Goal: Task Accomplishment & Management: Complete application form

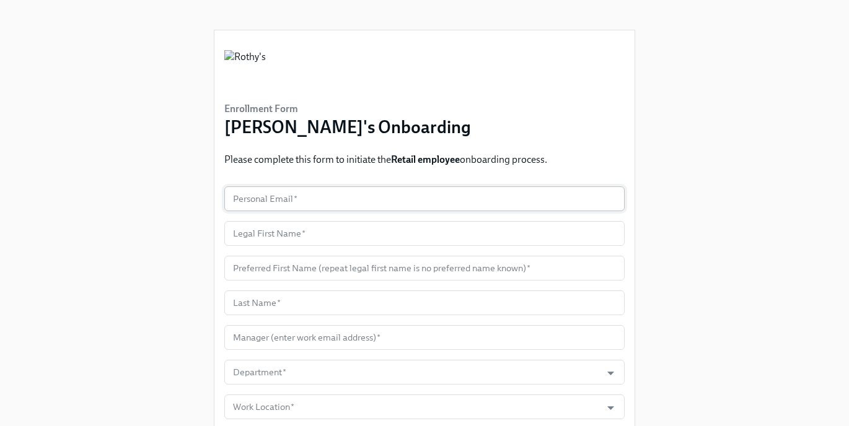
click at [328, 193] on input "text" at bounding box center [424, 199] width 400 height 25
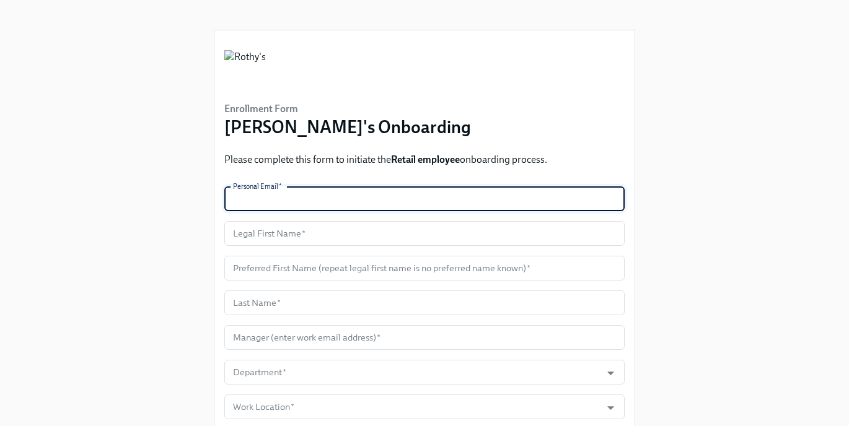
paste input "[EMAIL_ADDRESS][DOMAIN_NAME]"
type input "[EMAIL_ADDRESS][DOMAIN_NAME]"
click at [287, 233] on input "text" at bounding box center [424, 233] width 400 height 25
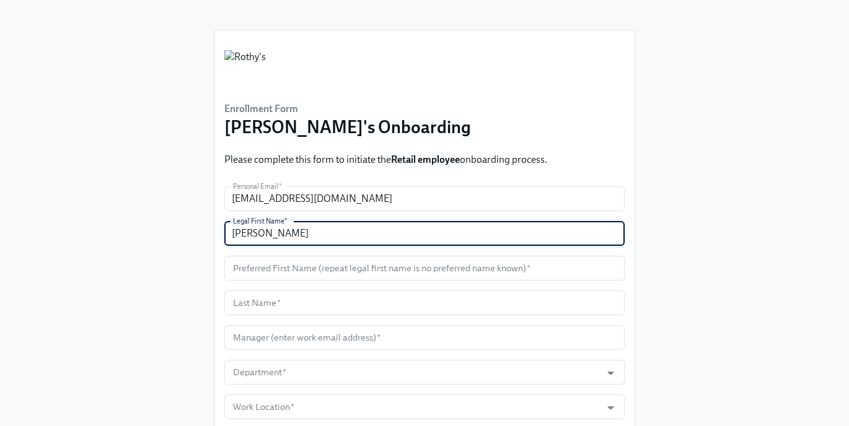
type input "[PERSON_NAME]"
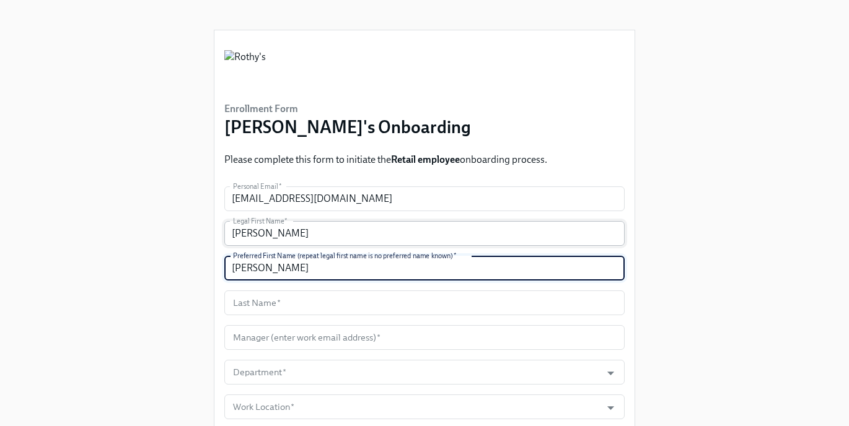
type input "[PERSON_NAME]"
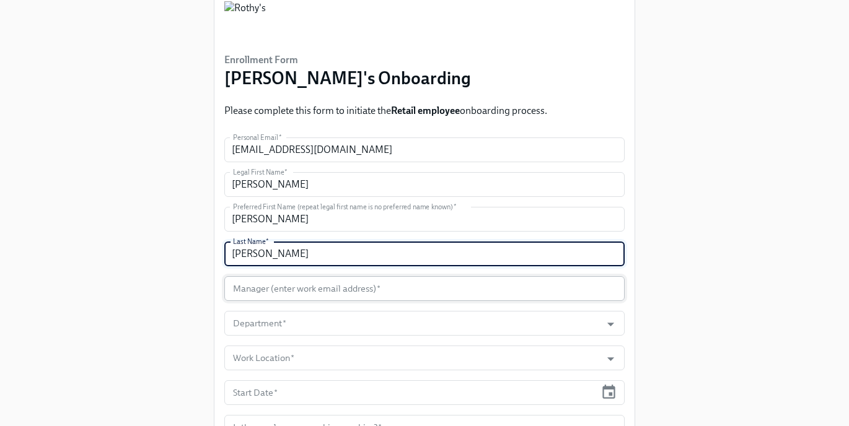
scroll to position [56, 0]
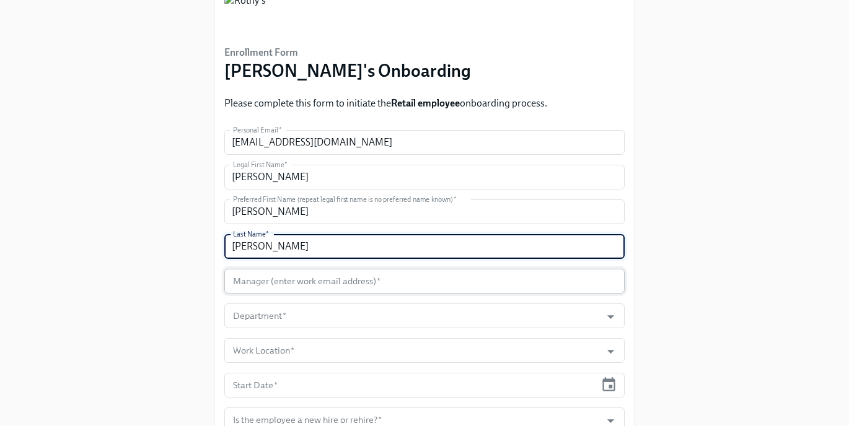
type input "[PERSON_NAME]"
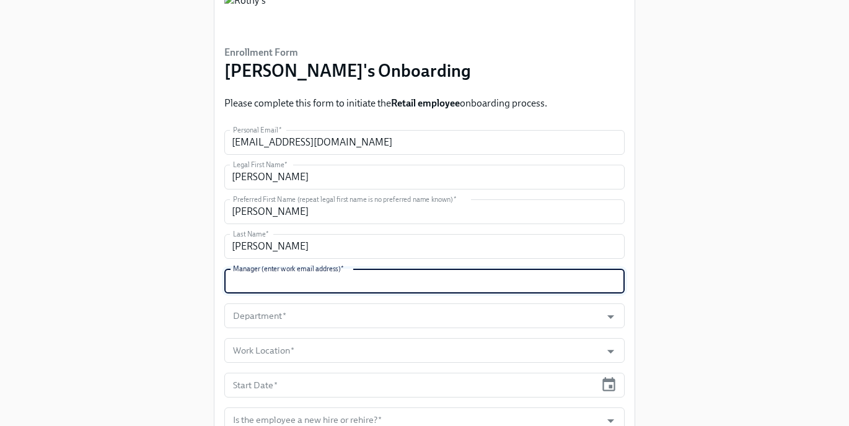
click at [276, 279] on input "text" at bounding box center [424, 281] width 400 height 25
type input "[EMAIL_ADDRESS][DOMAIN_NAME]"
click at [312, 314] on input "Department   *" at bounding box center [413, 316] width 364 height 25
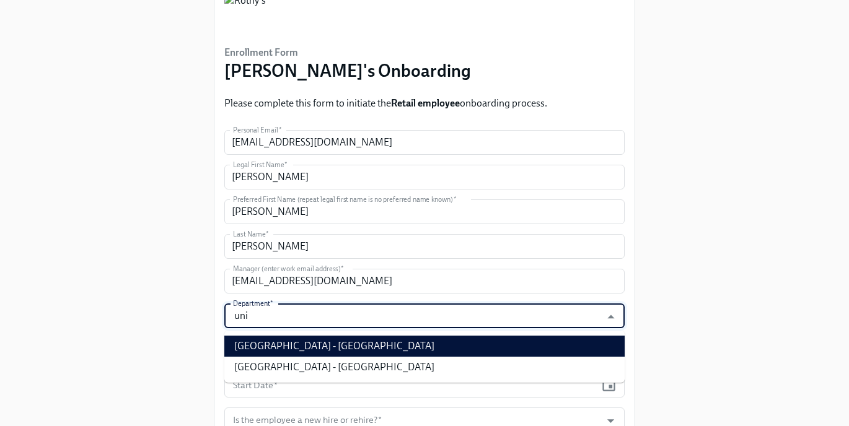
click at [324, 348] on li "[GEOGRAPHIC_DATA] - [GEOGRAPHIC_DATA]" at bounding box center [424, 346] width 400 height 21
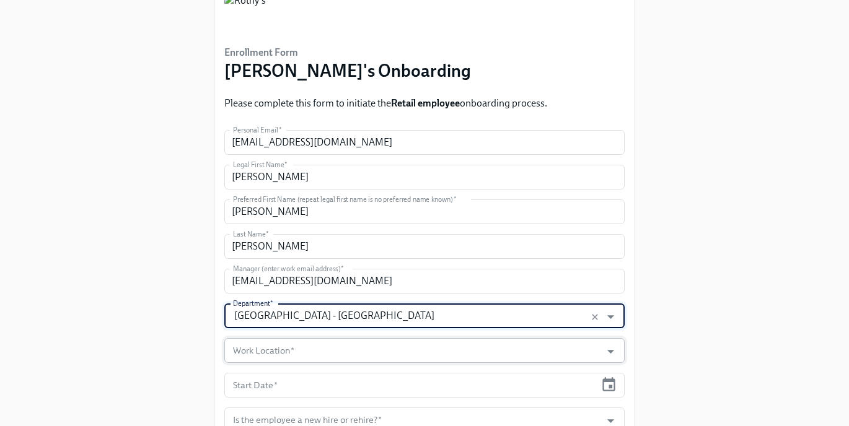
type input "[GEOGRAPHIC_DATA] - [GEOGRAPHIC_DATA]"
click at [318, 346] on input "Work Location   *" at bounding box center [413, 350] width 364 height 25
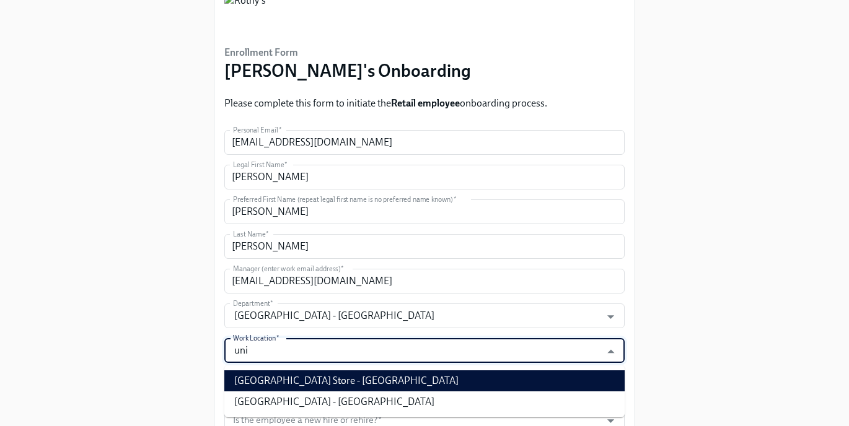
click at [337, 377] on li "[GEOGRAPHIC_DATA] Store - [GEOGRAPHIC_DATA]" at bounding box center [424, 381] width 400 height 21
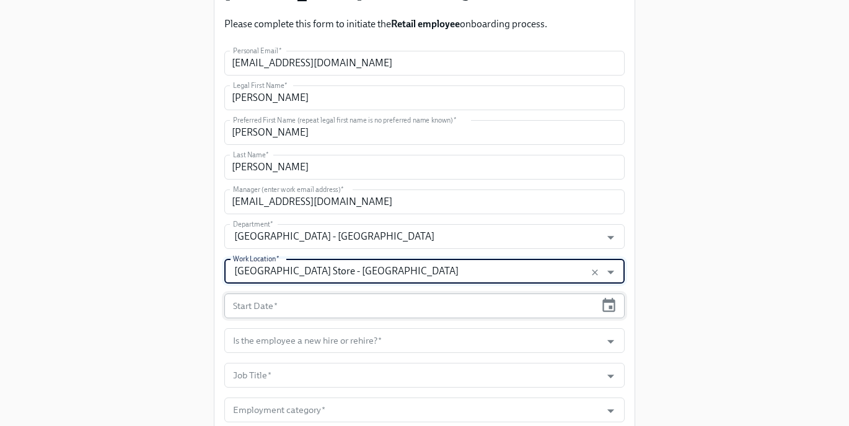
scroll to position [160, 0]
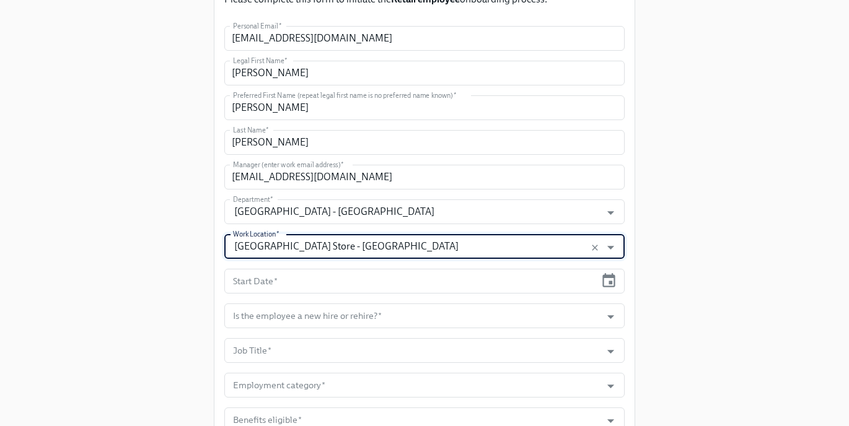
type input "[GEOGRAPHIC_DATA] Store - [GEOGRAPHIC_DATA]"
click at [351, 282] on input "text" at bounding box center [409, 281] width 371 height 25
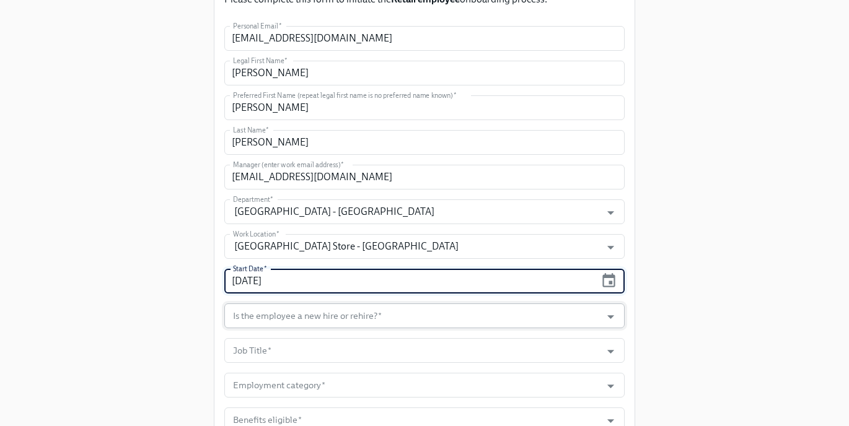
type input "[DATE]"
click at [353, 320] on input "Is the employee a new hire or rehire?   *" at bounding box center [413, 316] width 364 height 25
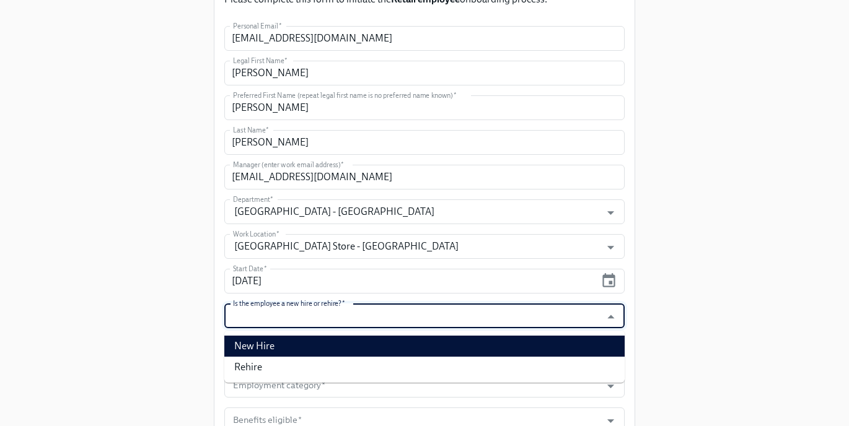
click at [337, 343] on li "New Hire" at bounding box center [424, 346] width 400 height 21
type input "New Hire"
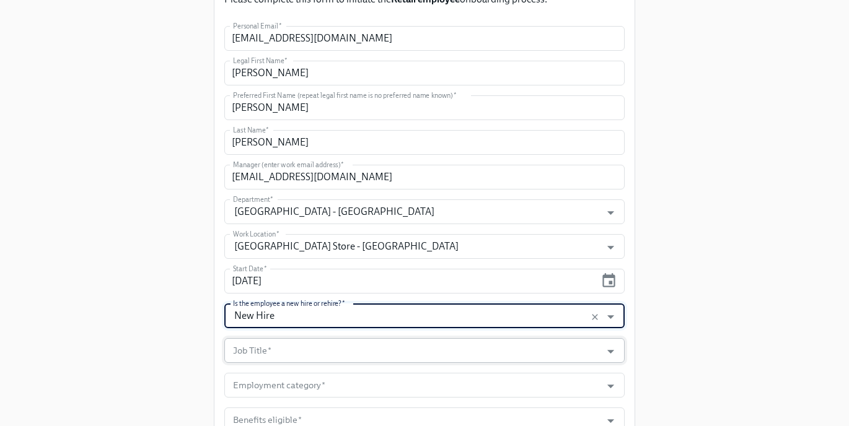
click at [327, 351] on input "Job Title   *" at bounding box center [413, 350] width 364 height 25
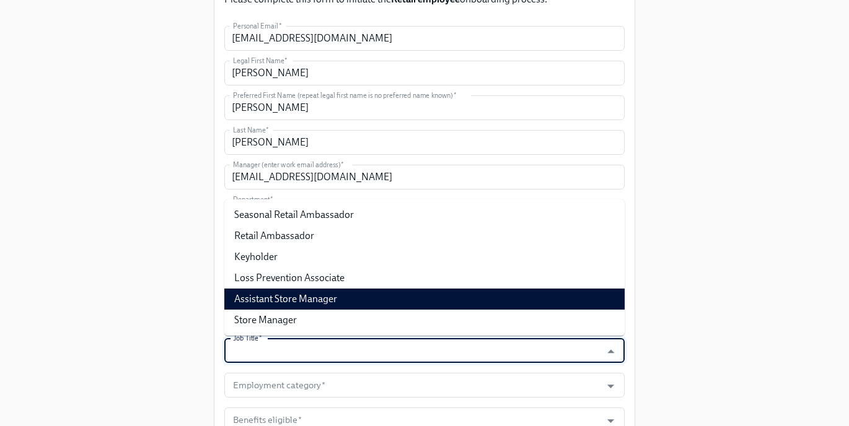
click at [329, 302] on li "Assistant Store Manager" at bounding box center [424, 299] width 400 height 21
type input "Assistant Store Manager"
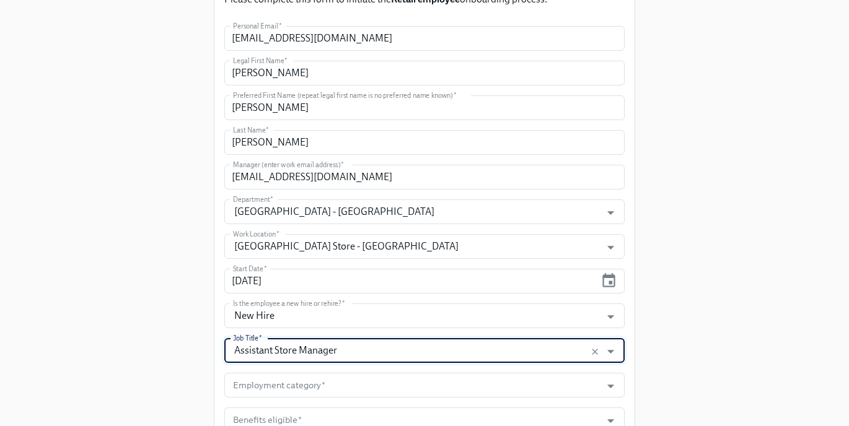
scroll to position [252, 0]
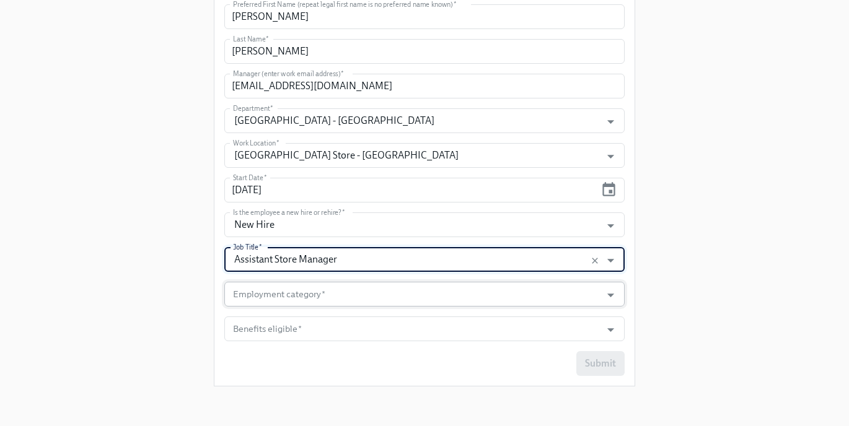
click at [281, 304] on input "Employment category   *" at bounding box center [413, 294] width 364 height 25
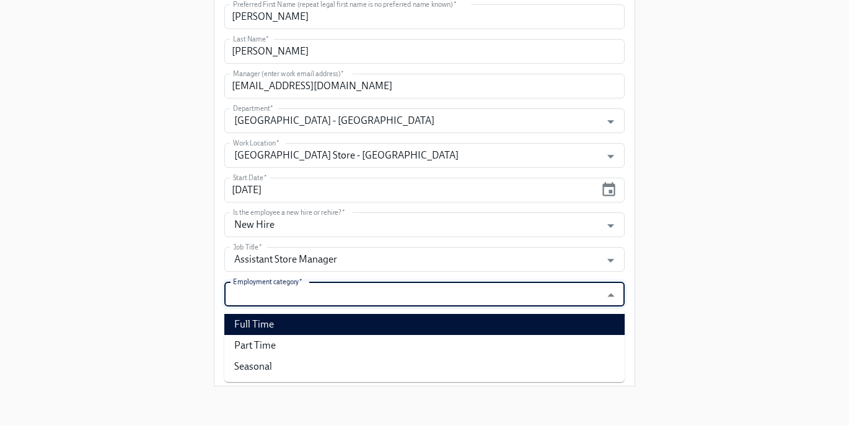
click at [275, 326] on li "Full Time" at bounding box center [424, 324] width 400 height 21
type input "Full Time"
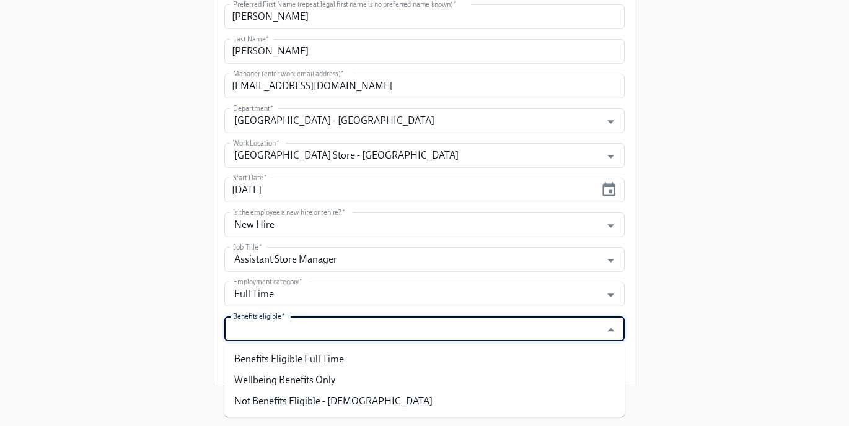
click at [275, 327] on input "Benefits eligible   *" at bounding box center [413, 329] width 364 height 25
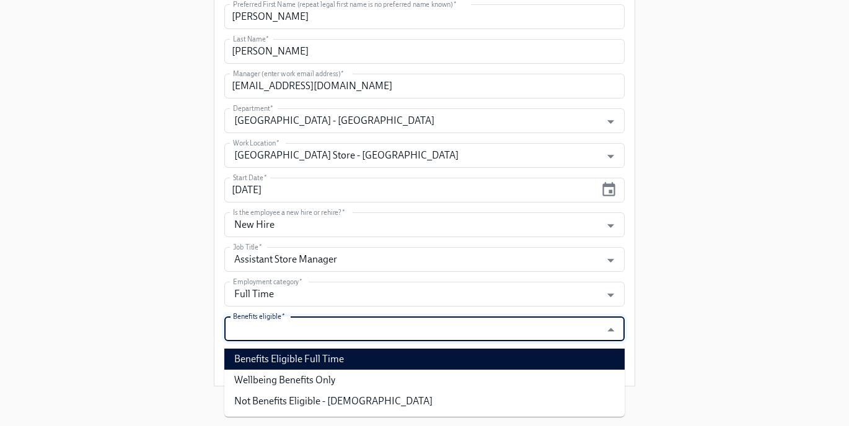
click at [277, 354] on li "Benefits Eligible Full Time" at bounding box center [424, 359] width 400 height 21
type input "Benefits Eligible Full Time"
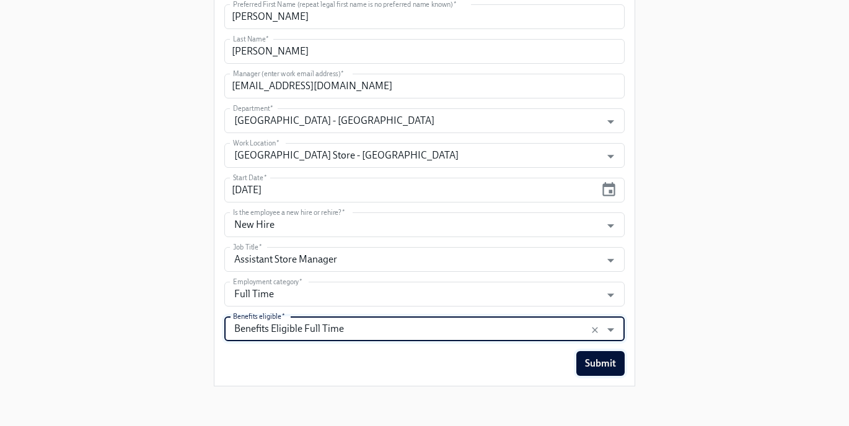
click at [600, 361] on span "Submit" at bounding box center [600, 364] width 31 height 12
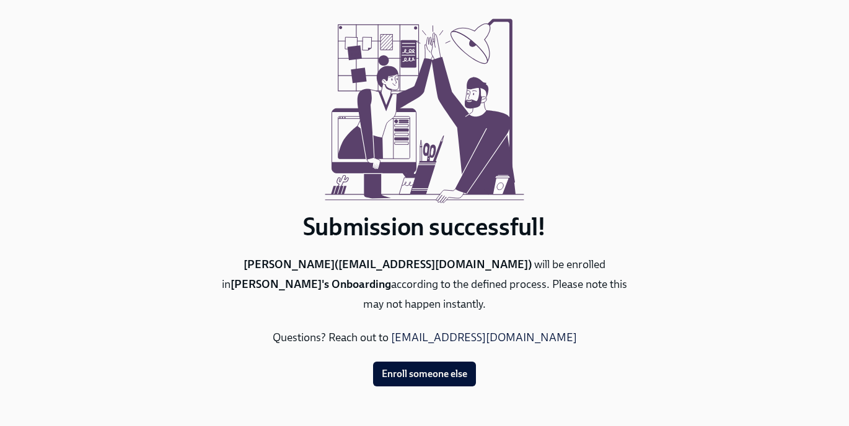
scroll to position [0, 0]
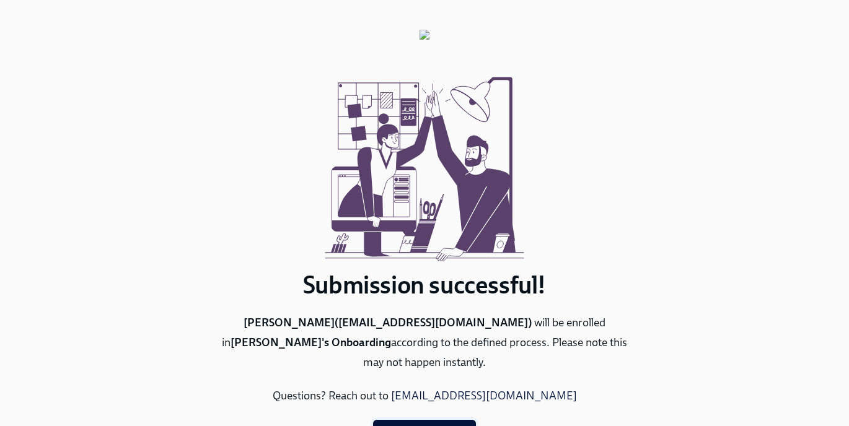
click at [431, 426] on span "Enroll someone else" at bounding box center [425, 432] width 86 height 12
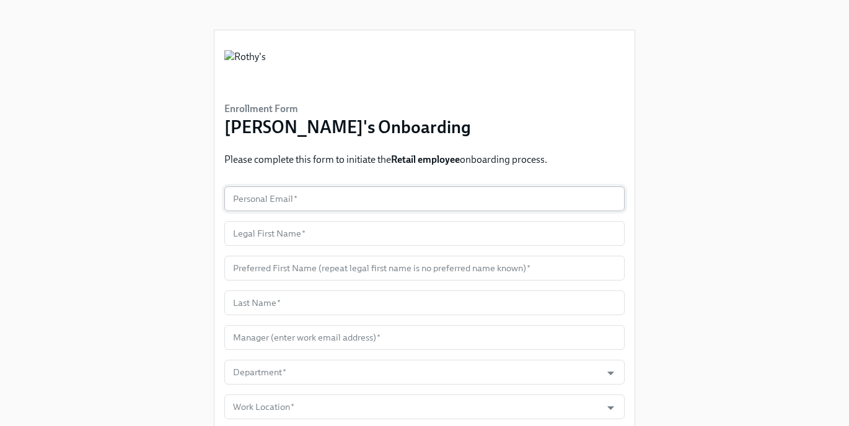
click at [320, 201] on input "text" at bounding box center [424, 199] width 400 height 25
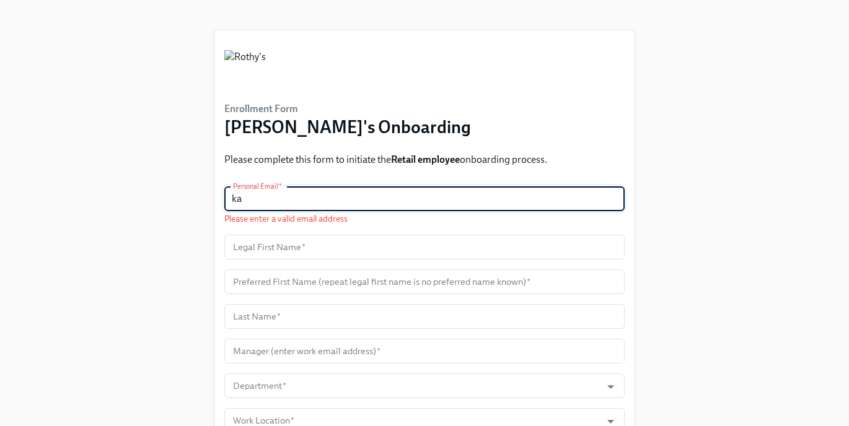
type input "k"
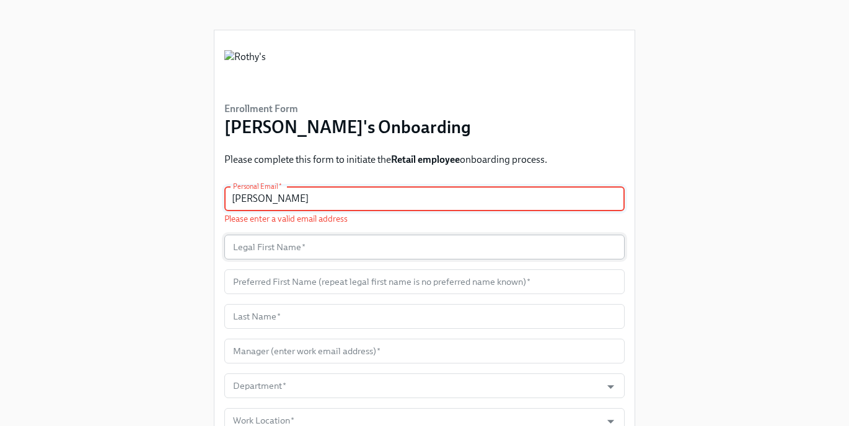
type input "[PERSON_NAME]"
click at [313, 253] on input "text" at bounding box center [424, 247] width 400 height 25
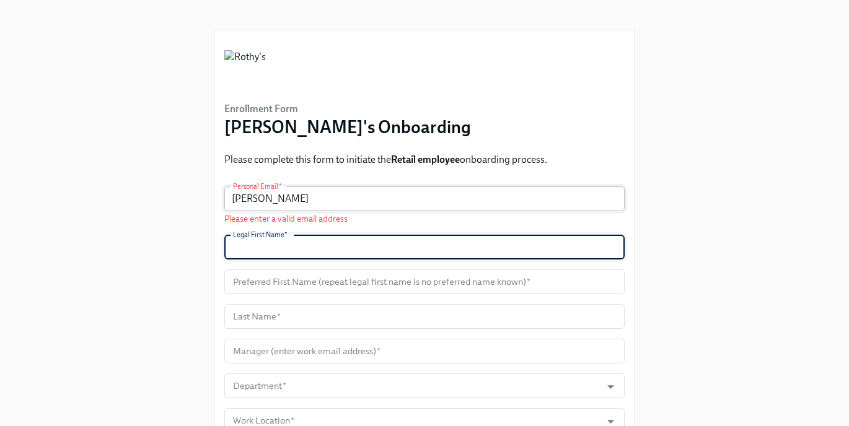
click at [308, 199] on input "[PERSON_NAME]" at bounding box center [424, 199] width 400 height 25
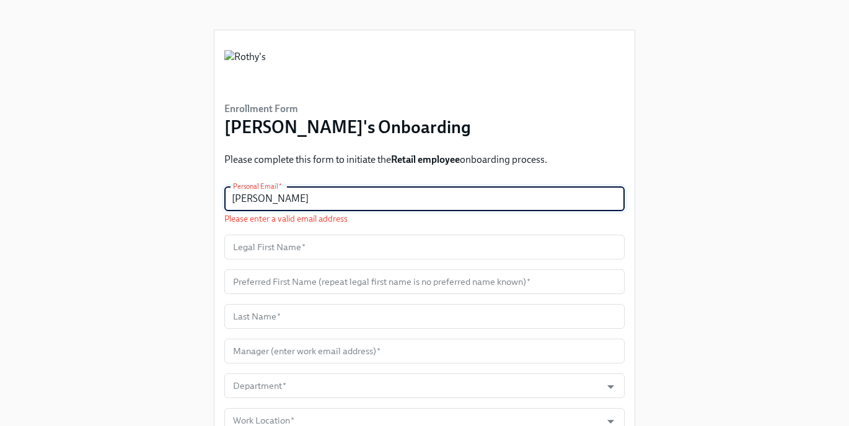
click at [308, 199] on input "[PERSON_NAME]" at bounding box center [424, 199] width 400 height 25
paste input "[EMAIL_ADDRESS][DOMAIN_NAME]"
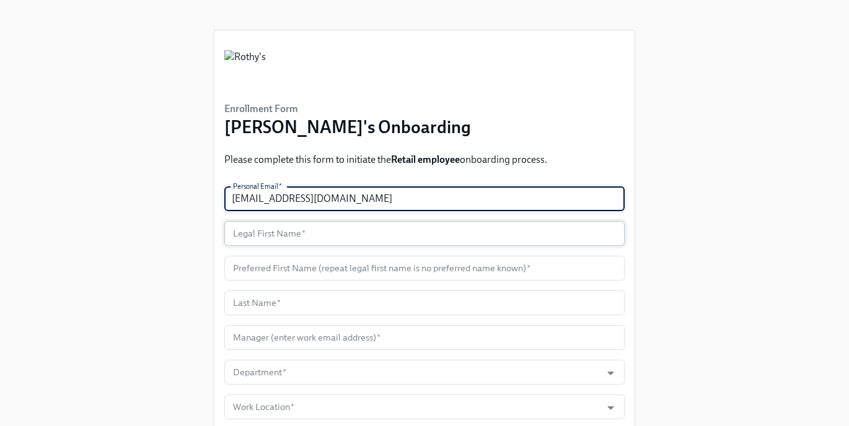
type input "[EMAIL_ADDRESS][DOMAIN_NAME]"
click at [302, 231] on input "text" at bounding box center [424, 233] width 400 height 25
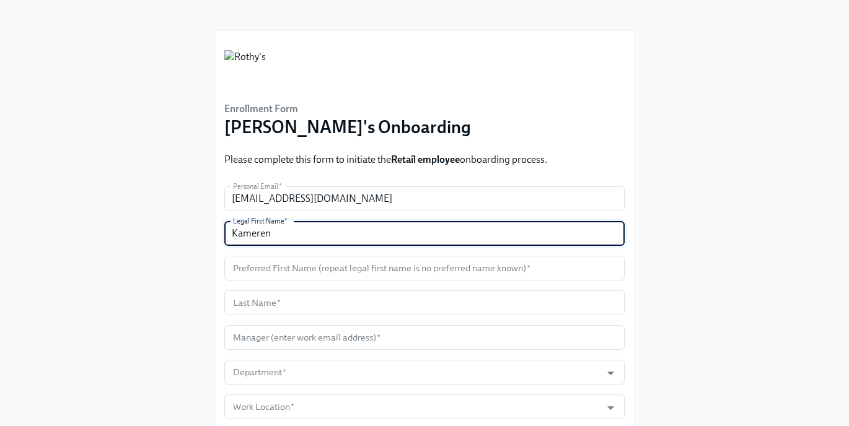
type input "Kameren"
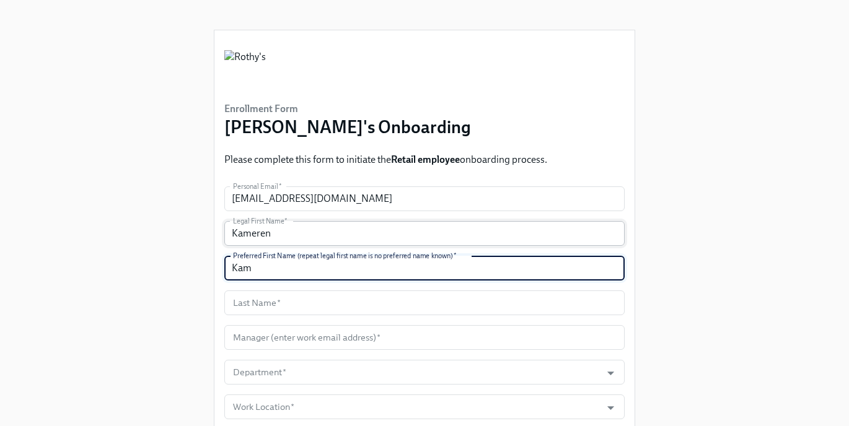
type input "Kam"
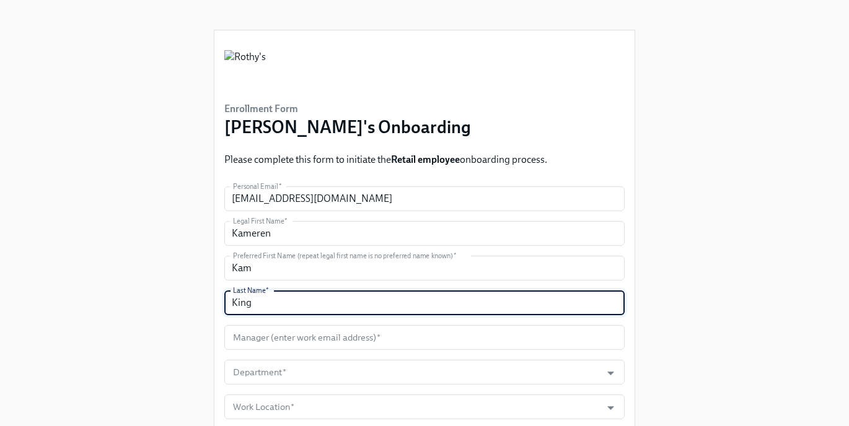
type input "King"
click at [361, 341] on input "text" at bounding box center [424, 337] width 400 height 25
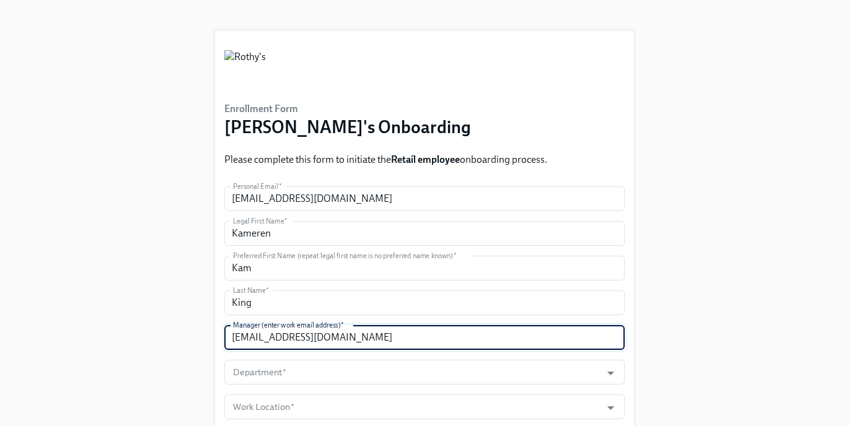
click at [392, 343] on input "[EMAIL_ADDRESS][DOMAIN_NAME]" at bounding box center [424, 337] width 400 height 25
paste input "[PERSON_NAME]"
type input "[EMAIL_ADDRESS][DOMAIN_NAME]"
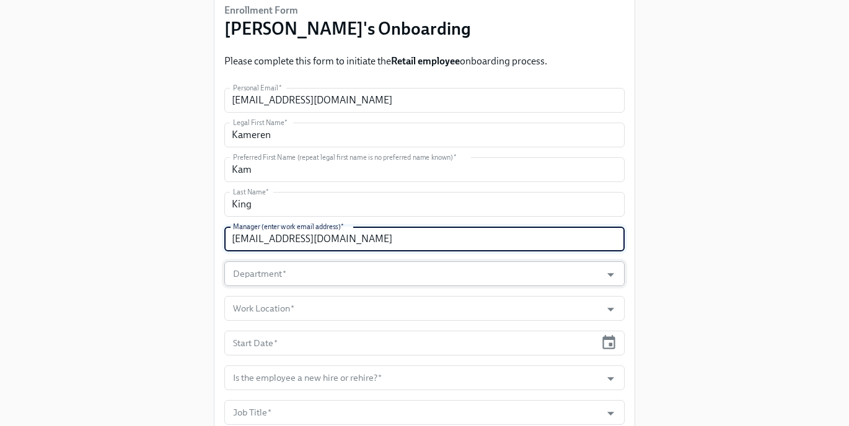
scroll to position [125, 0]
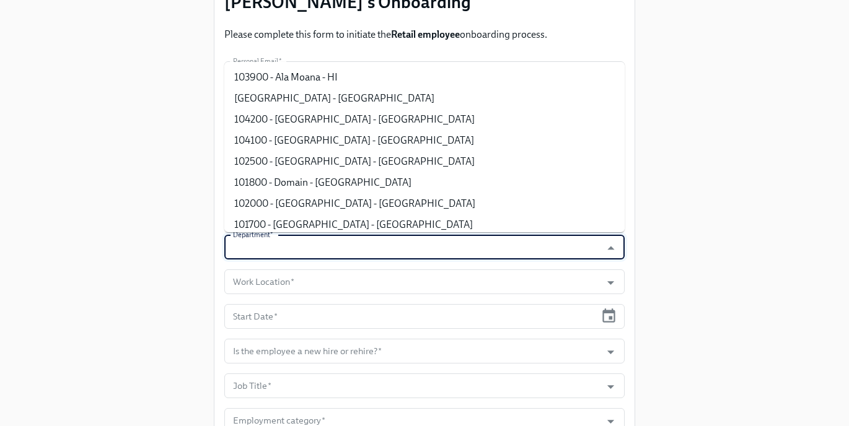
click at [310, 242] on input "Department   *" at bounding box center [413, 247] width 364 height 25
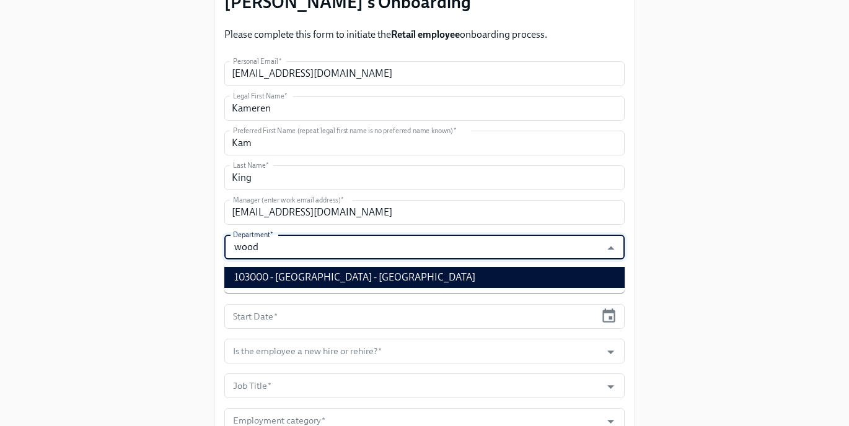
click at [305, 289] on ul "103000 - [GEOGRAPHIC_DATA] - [GEOGRAPHIC_DATA]" at bounding box center [424, 277] width 400 height 31
click at [296, 278] on li "103000 - [GEOGRAPHIC_DATA] - [GEOGRAPHIC_DATA]" at bounding box center [424, 277] width 400 height 21
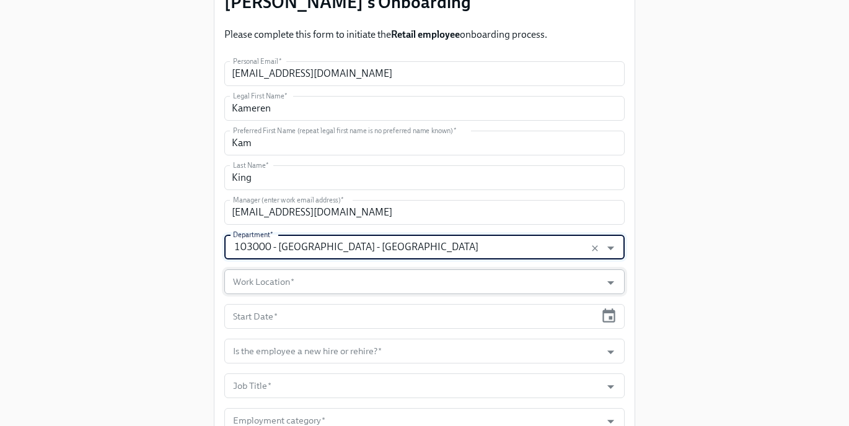
type input "103000 - [GEOGRAPHIC_DATA] - [GEOGRAPHIC_DATA]"
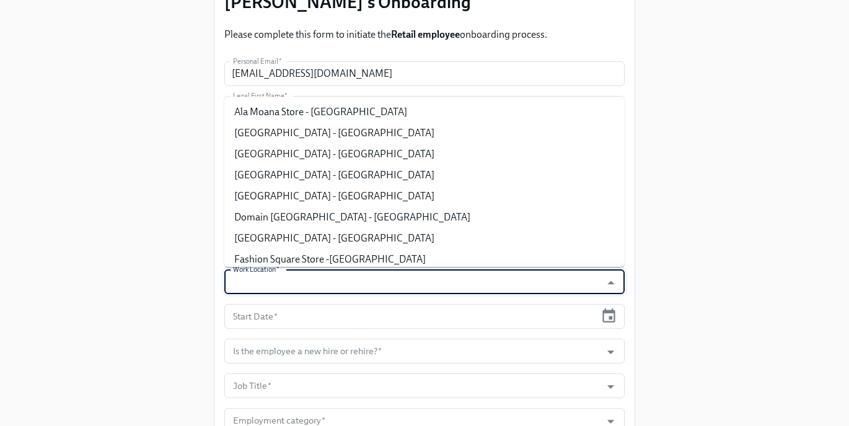
click at [290, 278] on input "Work Location   *" at bounding box center [413, 282] width 364 height 25
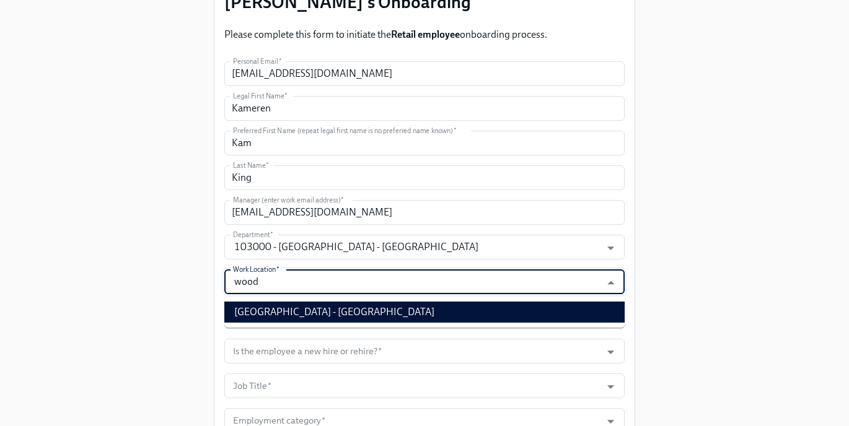
click at [295, 307] on li "[GEOGRAPHIC_DATA] - [GEOGRAPHIC_DATA]" at bounding box center [424, 312] width 400 height 21
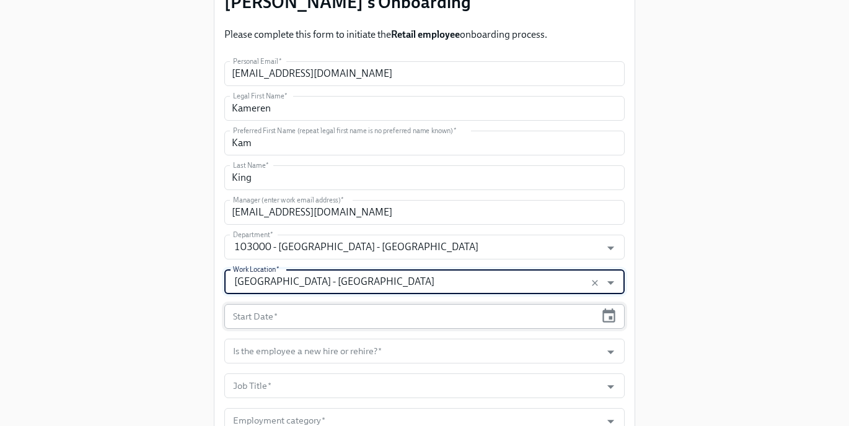
type input "[GEOGRAPHIC_DATA] - [GEOGRAPHIC_DATA]"
click at [279, 308] on input "text" at bounding box center [409, 316] width 371 height 25
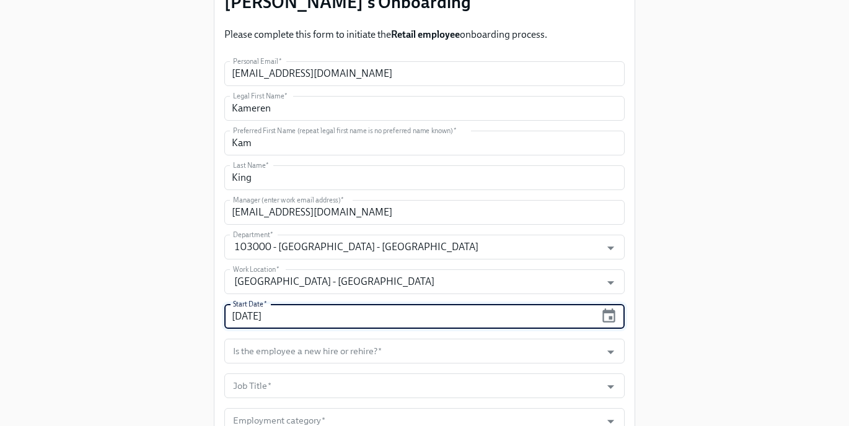
type input "[DATE]"
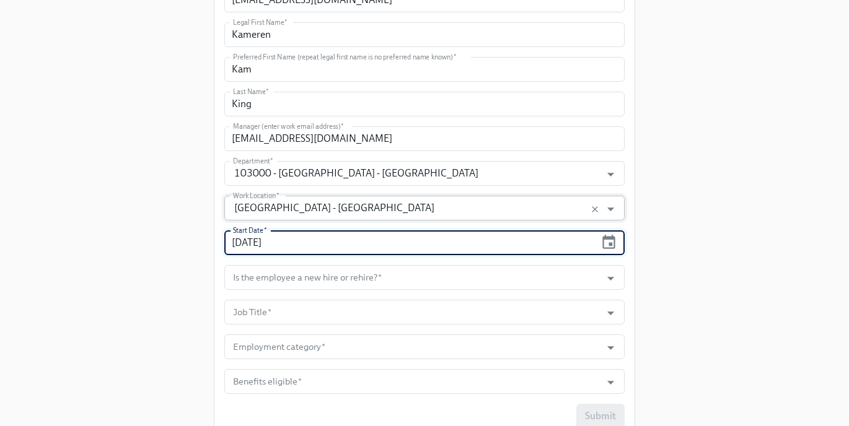
scroll to position [231, 0]
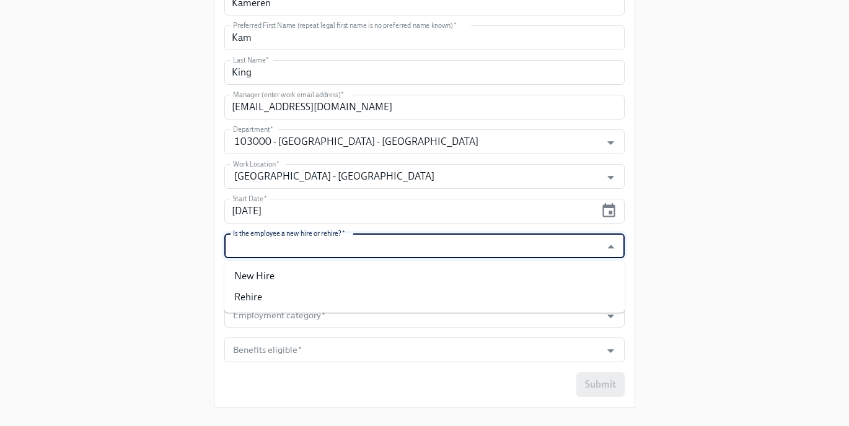
click at [320, 252] on input "Is the employee a new hire or rehire?   *" at bounding box center [413, 246] width 364 height 25
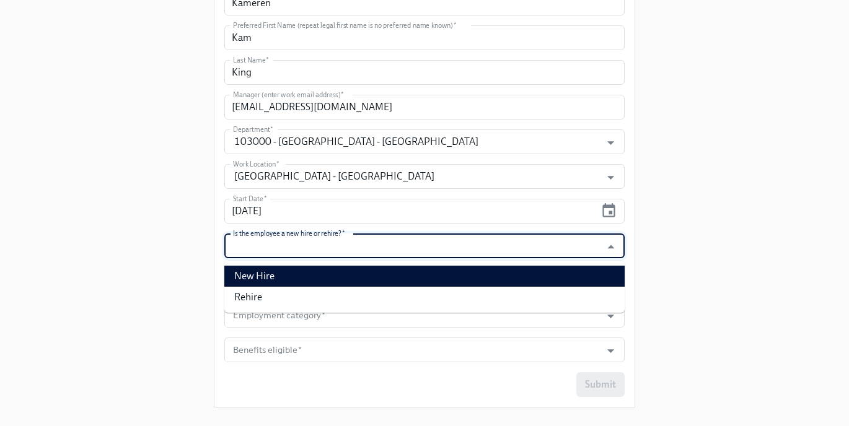
click at [310, 278] on li "New Hire" at bounding box center [424, 276] width 400 height 21
type input "New Hire"
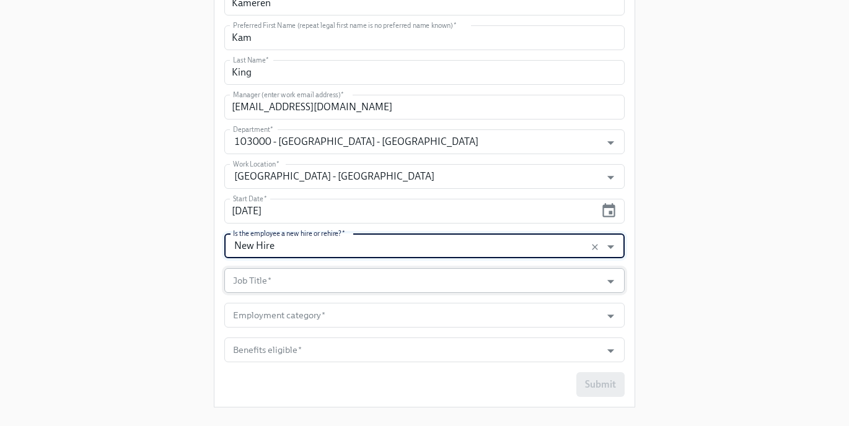
click at [309, 278] on input "Job Title   *" at bounding box center [413, 280] width 364 height 25
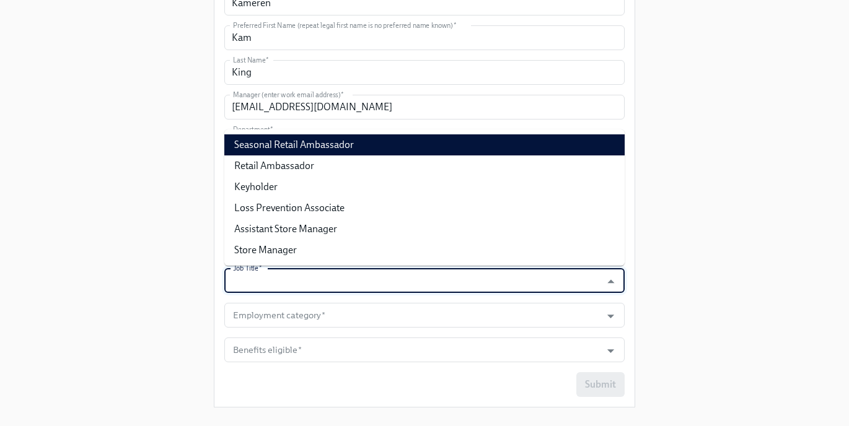
click at [320, 152] on li "Seasonal Retail Ambassador" at bounding box center [424, 144] width 400 height 21
type input "Seasonal Retail Ambassador"
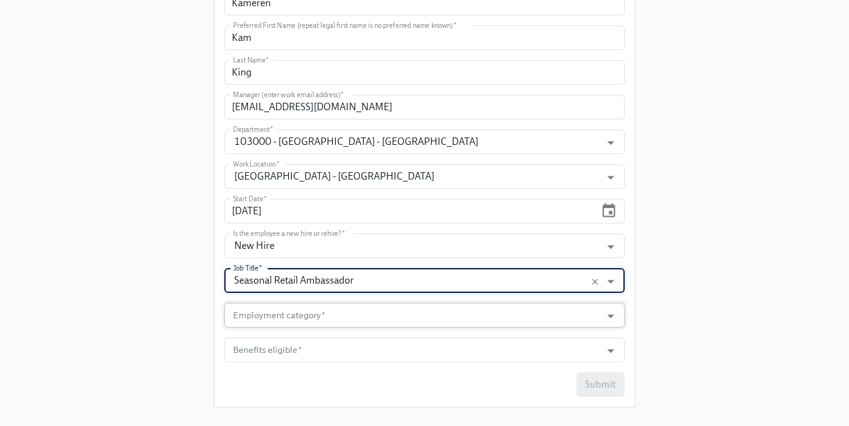
click at [285, 315] on input "Employment category   *" at bounding box center [413, 315] width 364 height 25
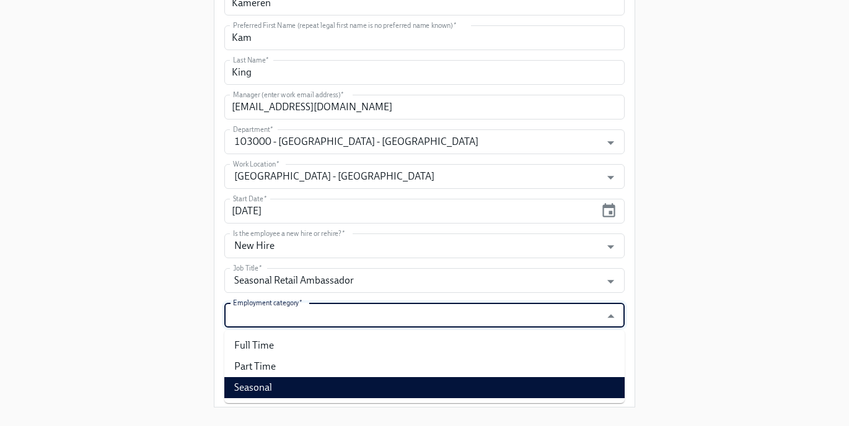
click at [272, 387] on li "Seasonal" at bounding box center [424, 387] width 400 height 21
type input "Seasonal"
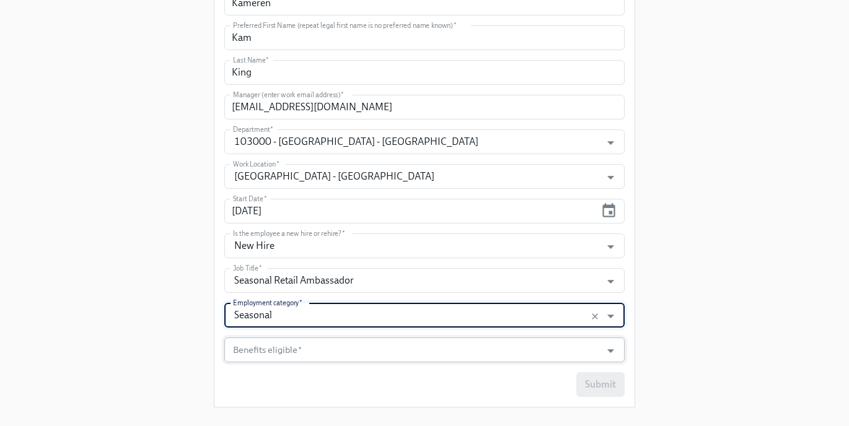
click at [278, 351] on input "Benefits eligible   *" at bounding box center [413, 350] width 364 height 25
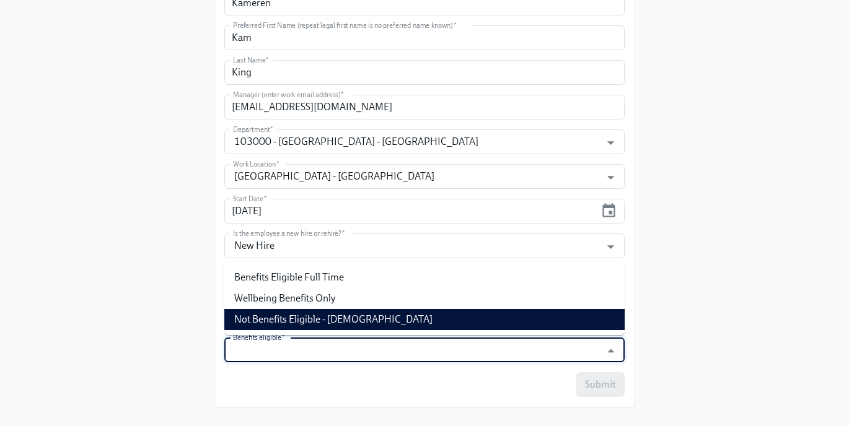
click at [291, 314] on li "Not Benefits Eligible - [DEMOGRAPHIC_DATA]" at bounding box center [424, 319] width 400 height 21
type input "Not Benefits Eligible - [DEMOGRAPHIC_DATA]"
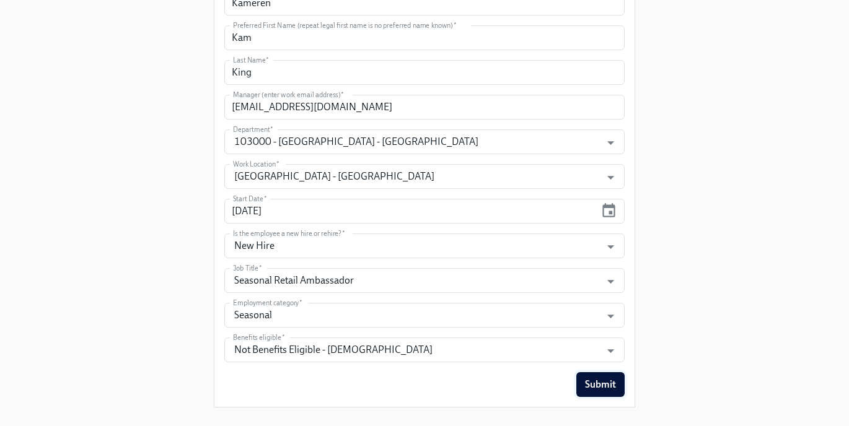
click at [605, 374] on button "Submit" at bounding box center [600, 384] width 48 height 25
